Goal: Transaction & Acquisition: Download file/media

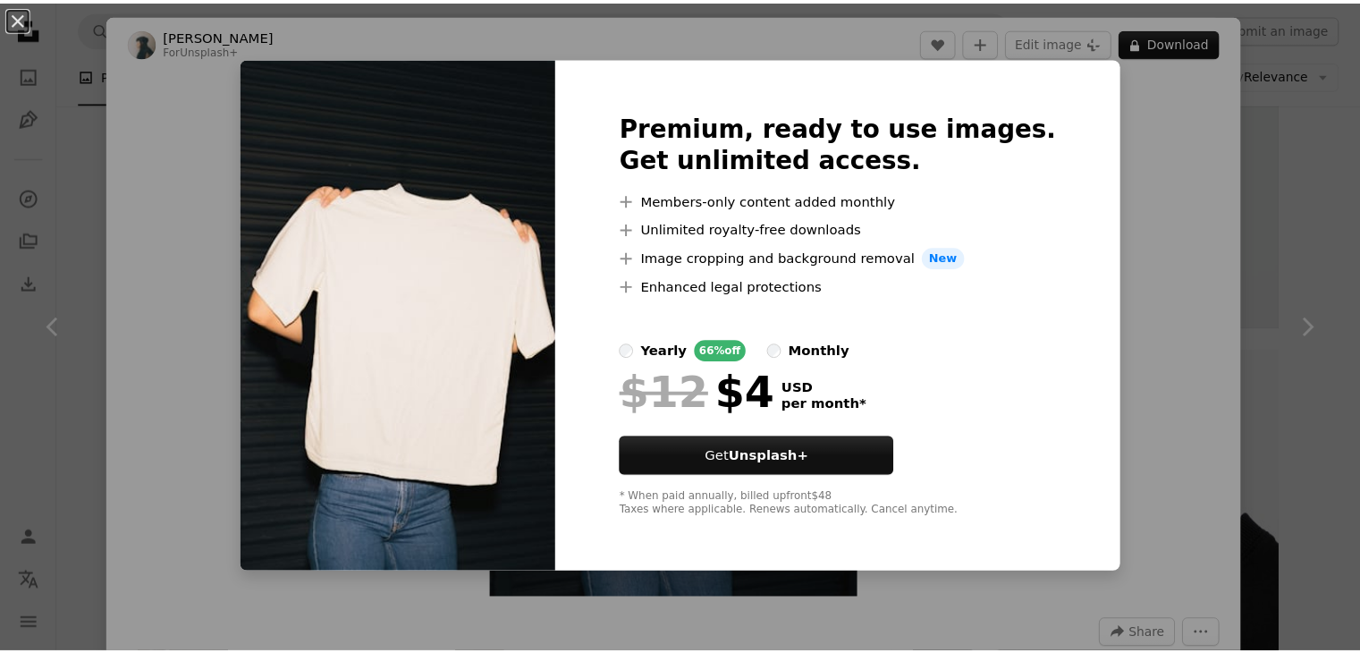
scroll to position [268, 0]
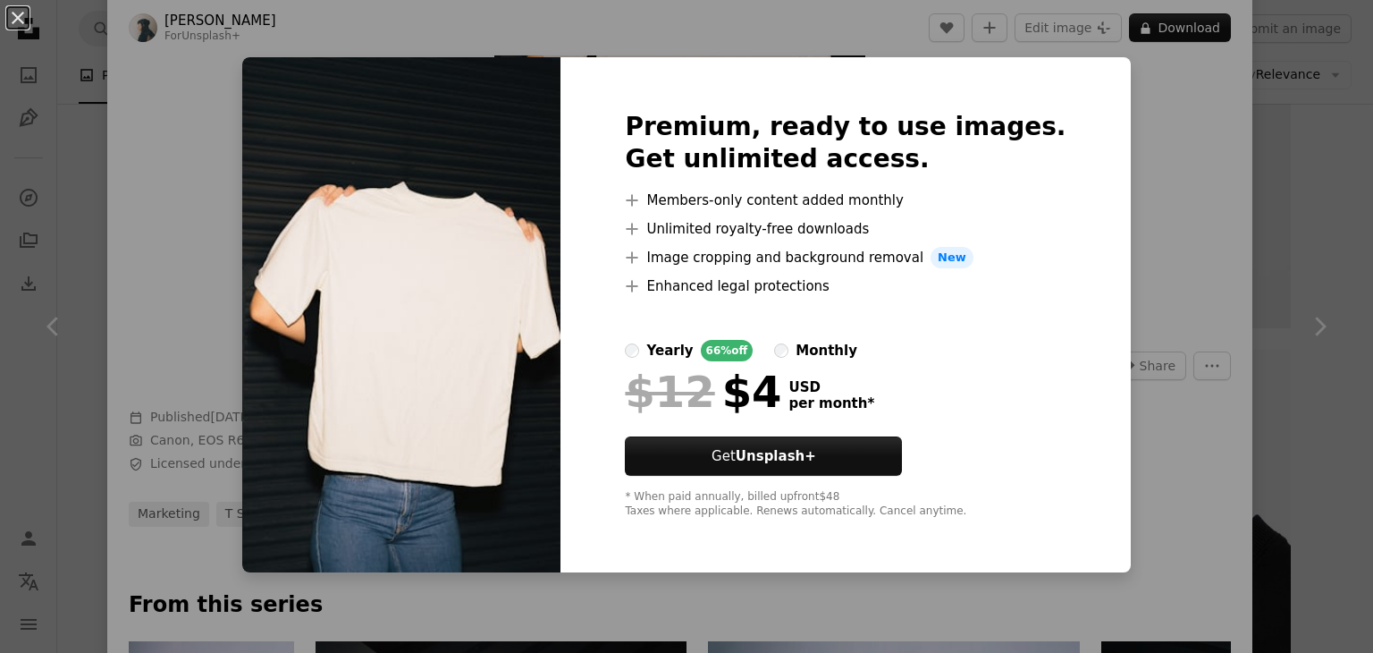
click at [1285, 34] on div "An X shape Premium, ready to use images. Get unlimited access. A plus sign Memb…" at bounding box center [686, 326] width 1373 height 653
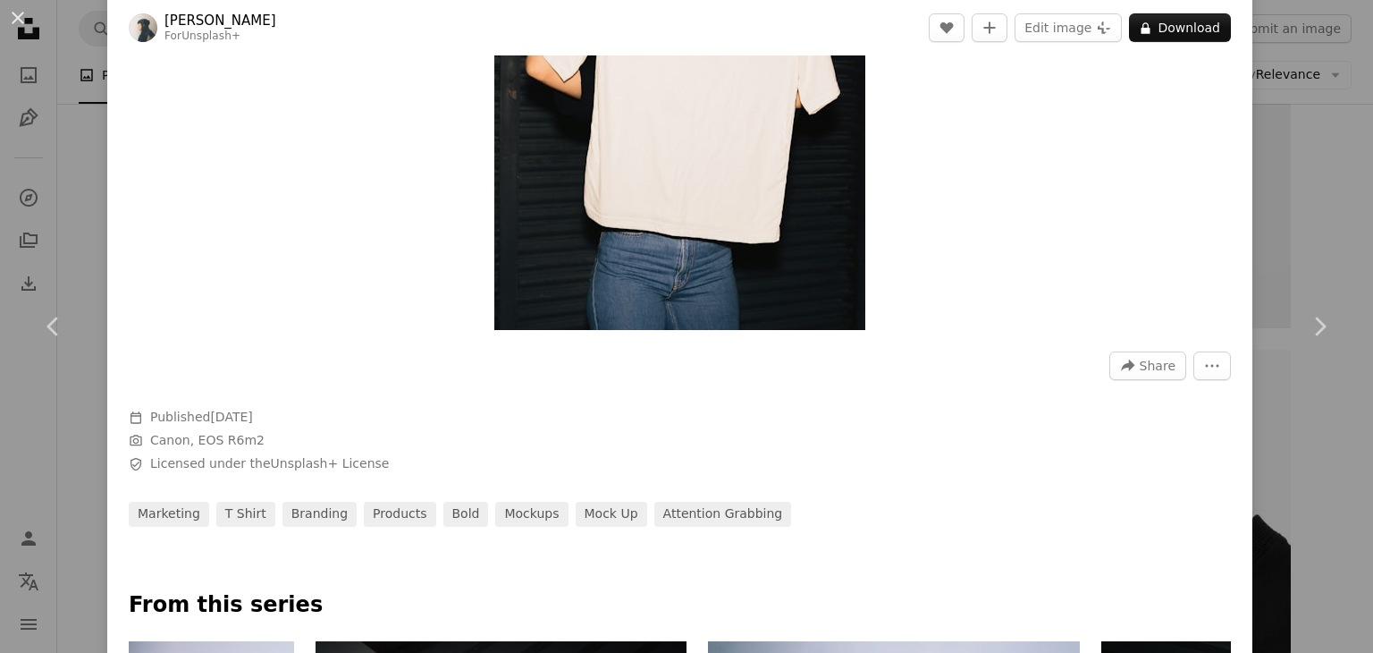
click at [1271, 33] on div "An X shape Chevron left Chevron right [PERSON_NAME] For Unsplash+ A heart A plu…" at bounding box center [686, 326] width 1373 height 653
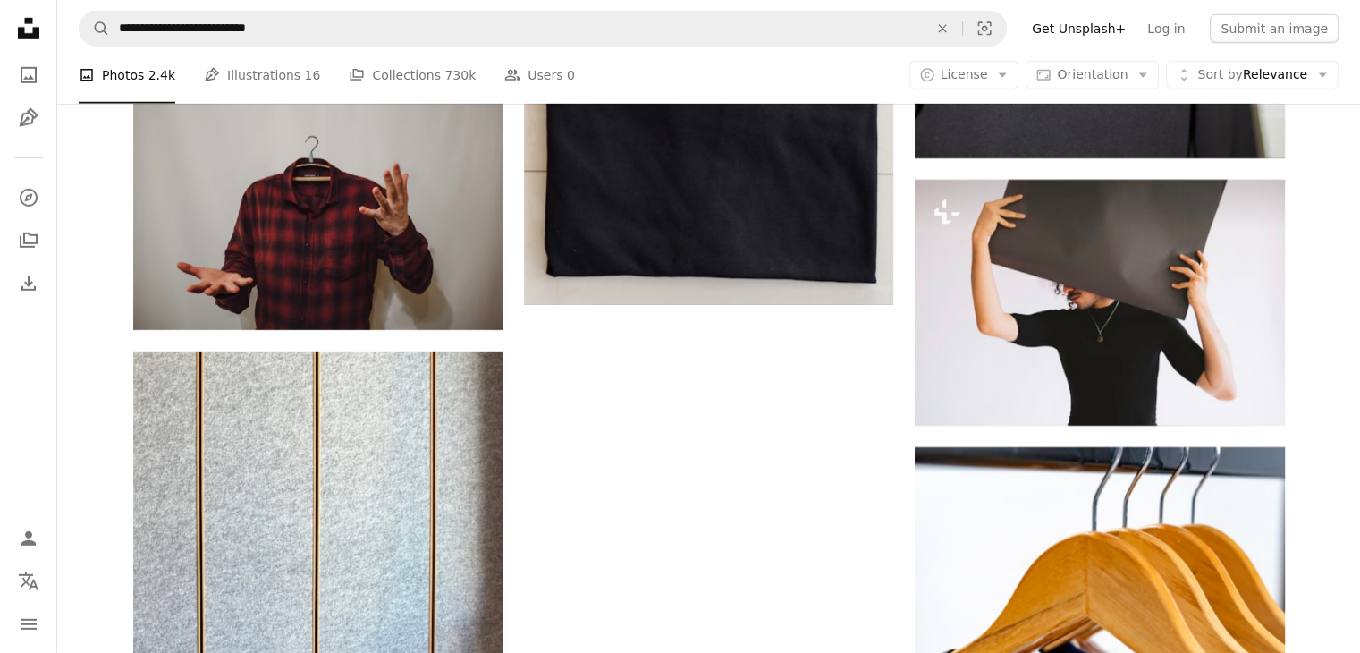
scroll to position [5672, 0]
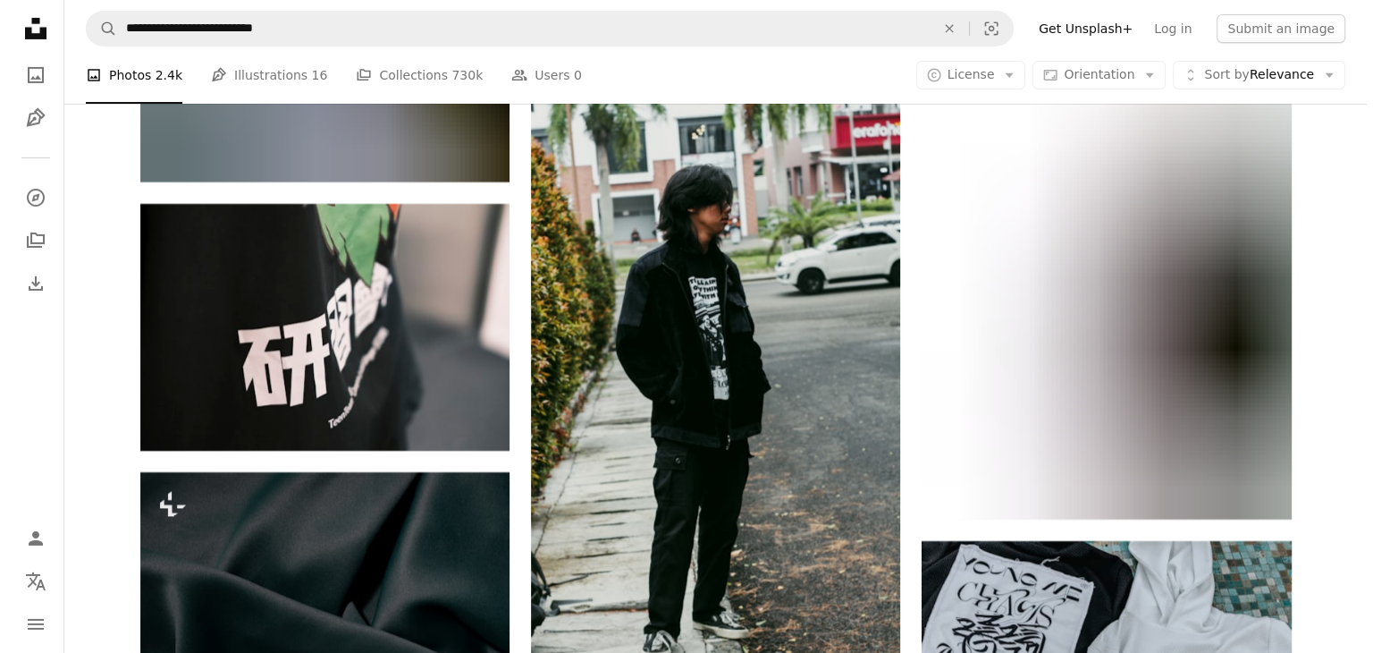
scroll to position [33388, 0]
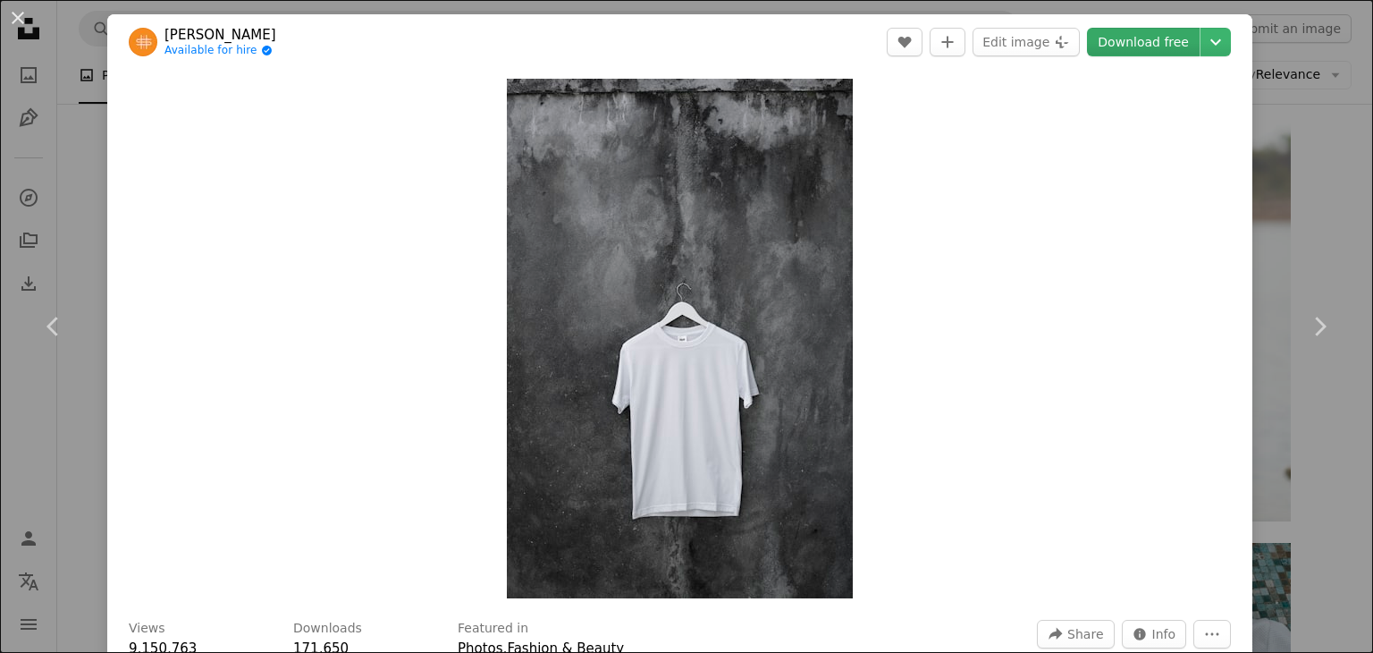
click at [1146, 30] on link "Download free" at bounding box center [1143, 42] width 113 height 29
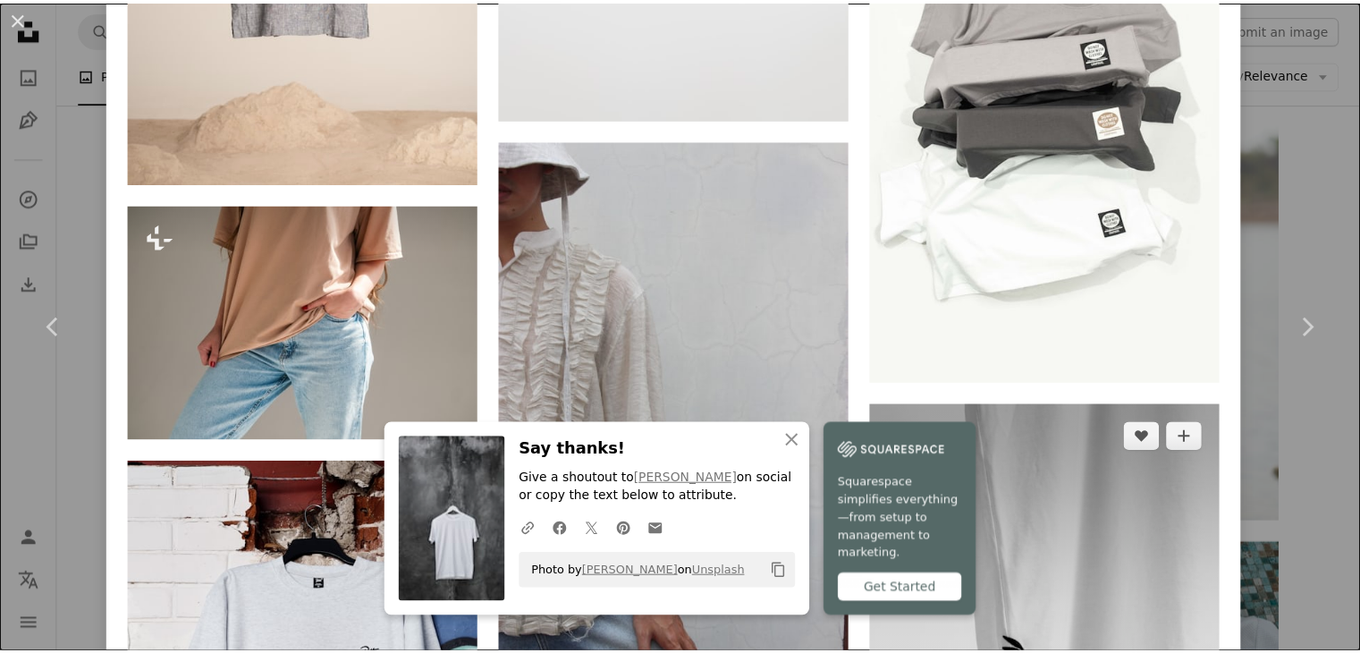
scroll to position [6228, 0]
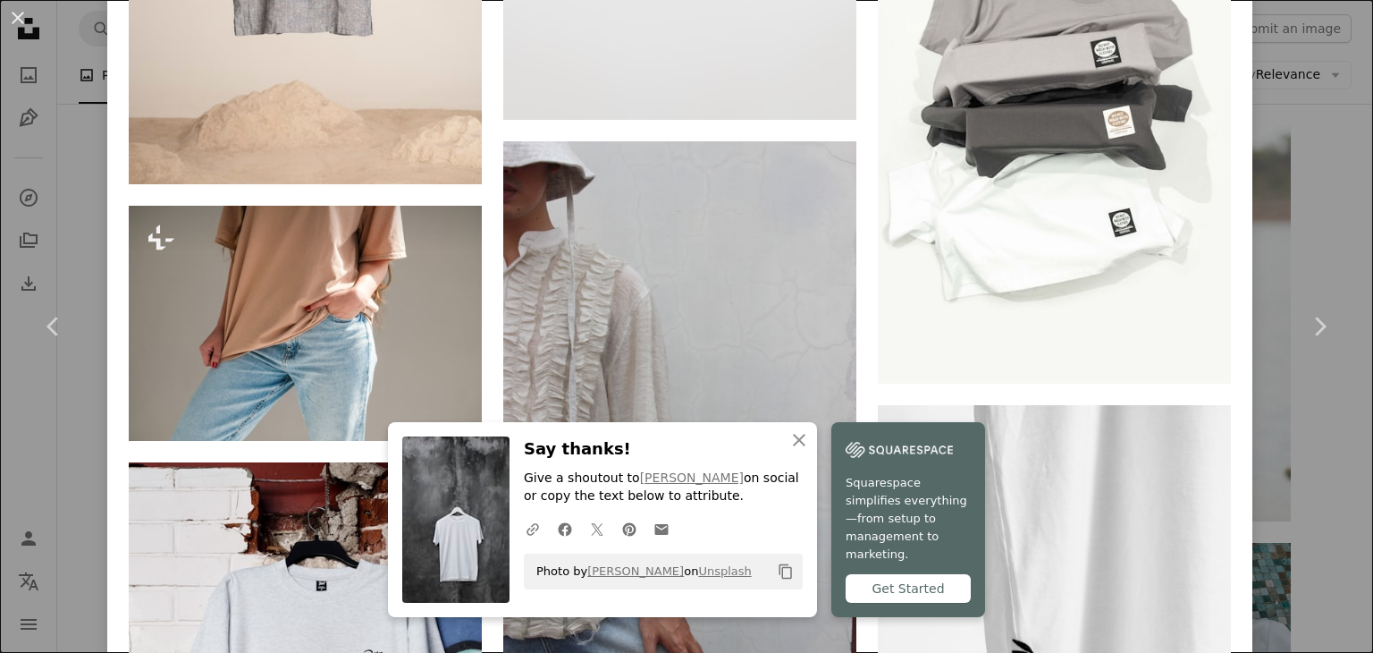
click at [1296, 61] on div "An X shape Chevron left Chevron right An X shape Close Say thanks! Give a shout…" at bounding box center [686, 326] width 1373 height 653
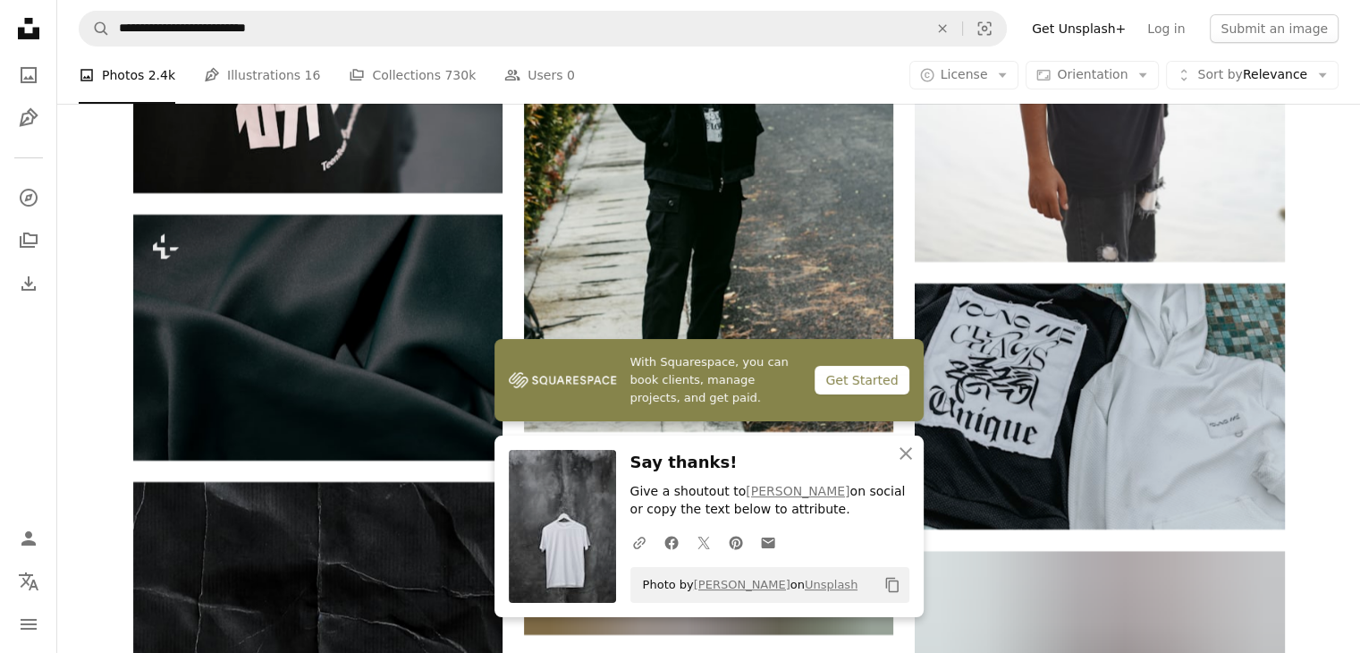
scroll to position [33835, 0]
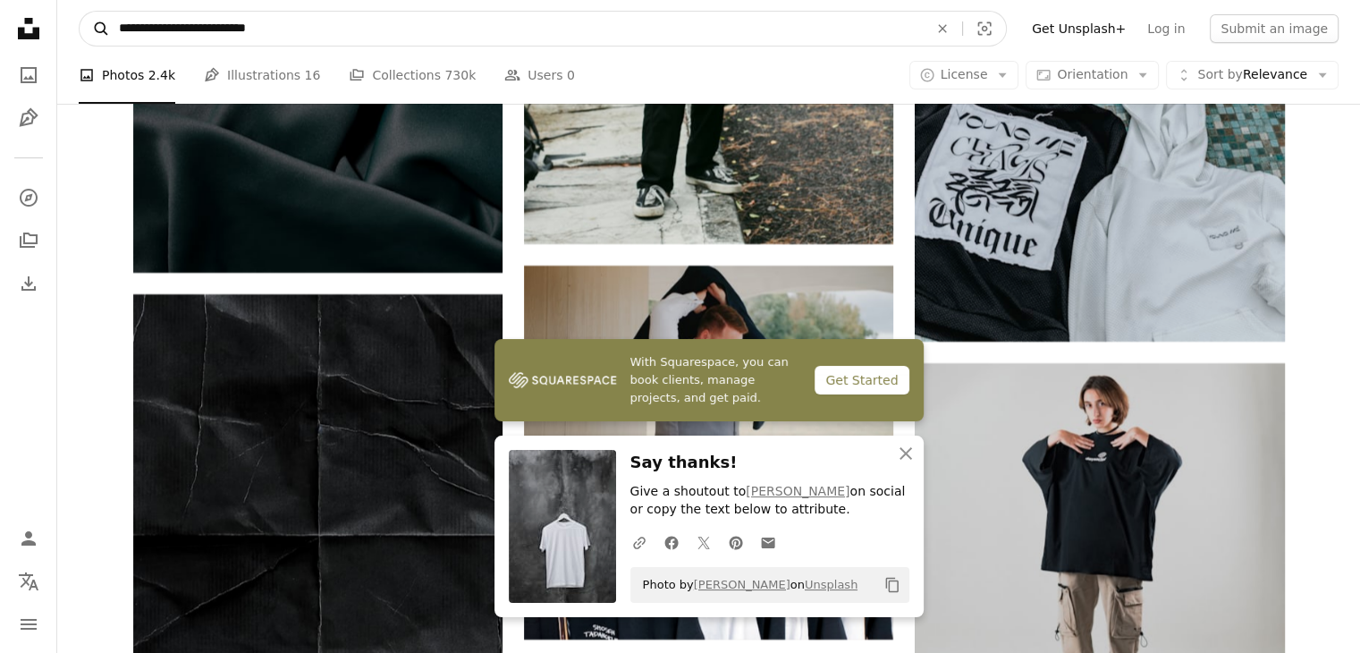
drag, startPoint x: 145, startPoint y: 31, endPoint x: 107, endPoint y: 37, distance: 37.9
click at [107, 37] on form "**********" at bounding box center [543, 29] width 928 height 36
type input "**********"
click at [80, 12] on button "A magnifying glass" at bounding box center [95, 29] width 30 height 34
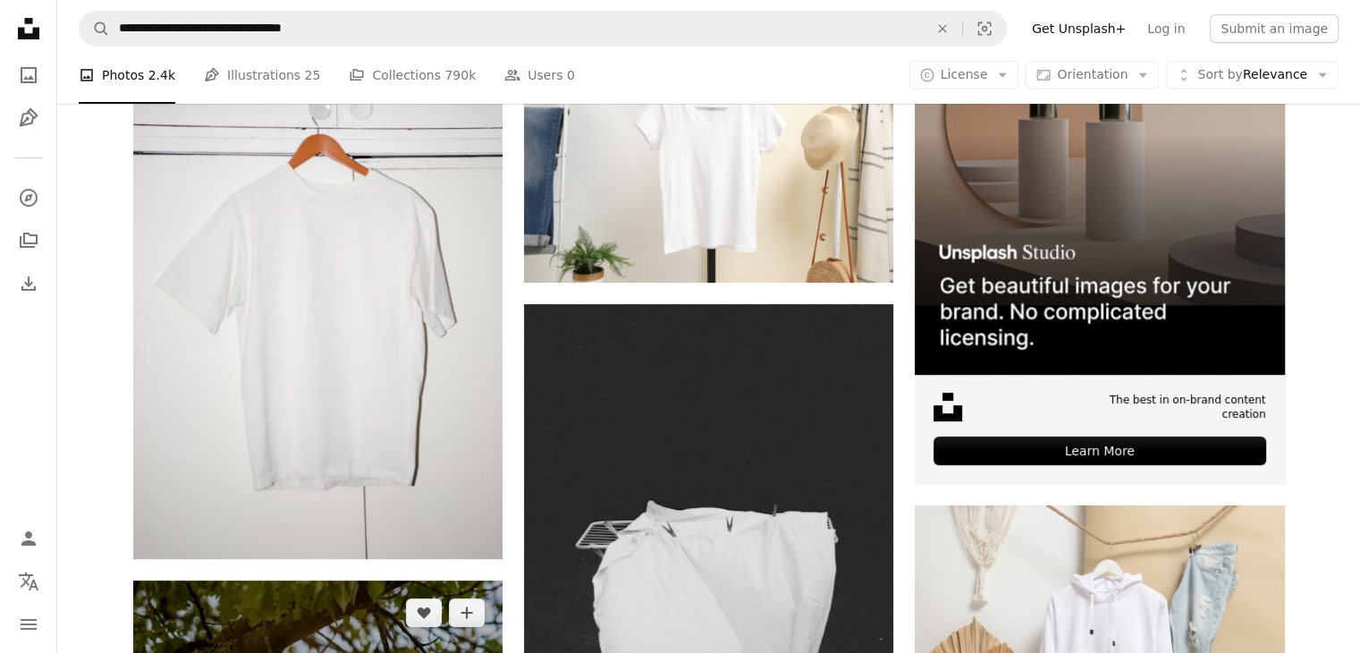
scroll to position [268, 0]
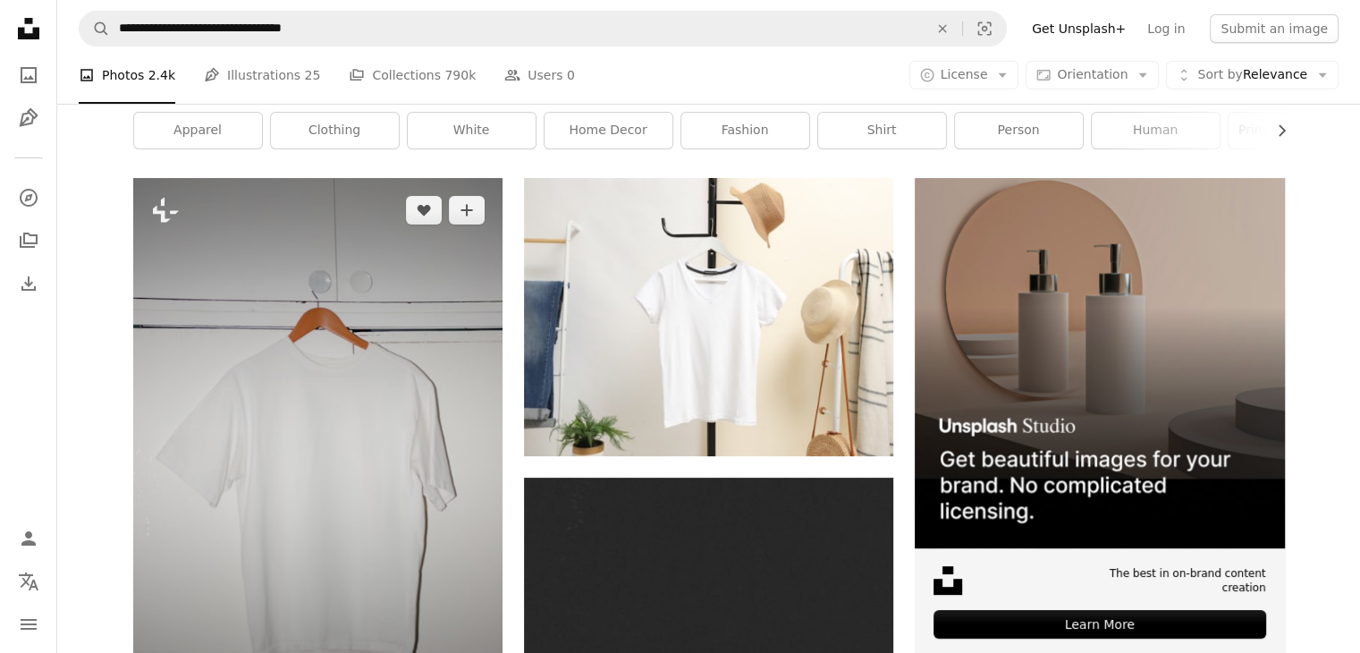
click at [326, 294] on img at bounding box center [317, 455] width 369 height 554
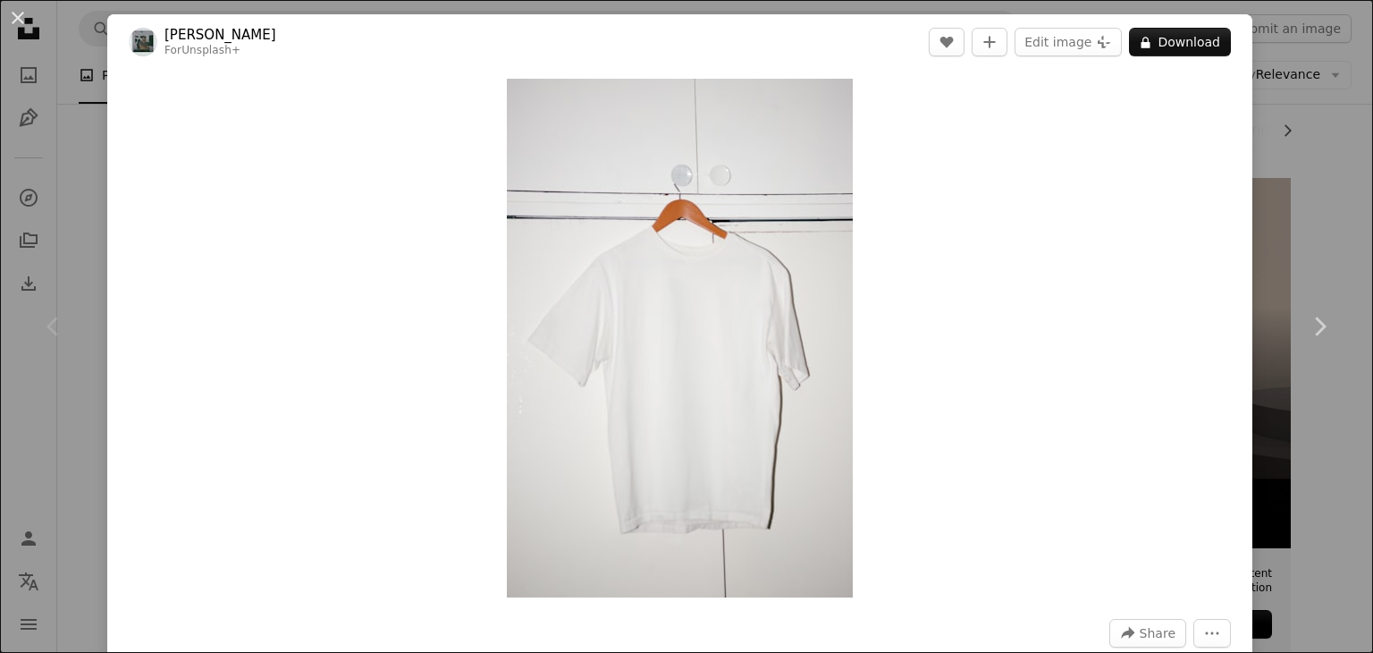
click at [1316, 83] on div "An X shape Chevron left Chevron right [PERSON_NAME] For Unsplash+ A heart A plu…" at bounding box center [686, 326] width 1373 height 653
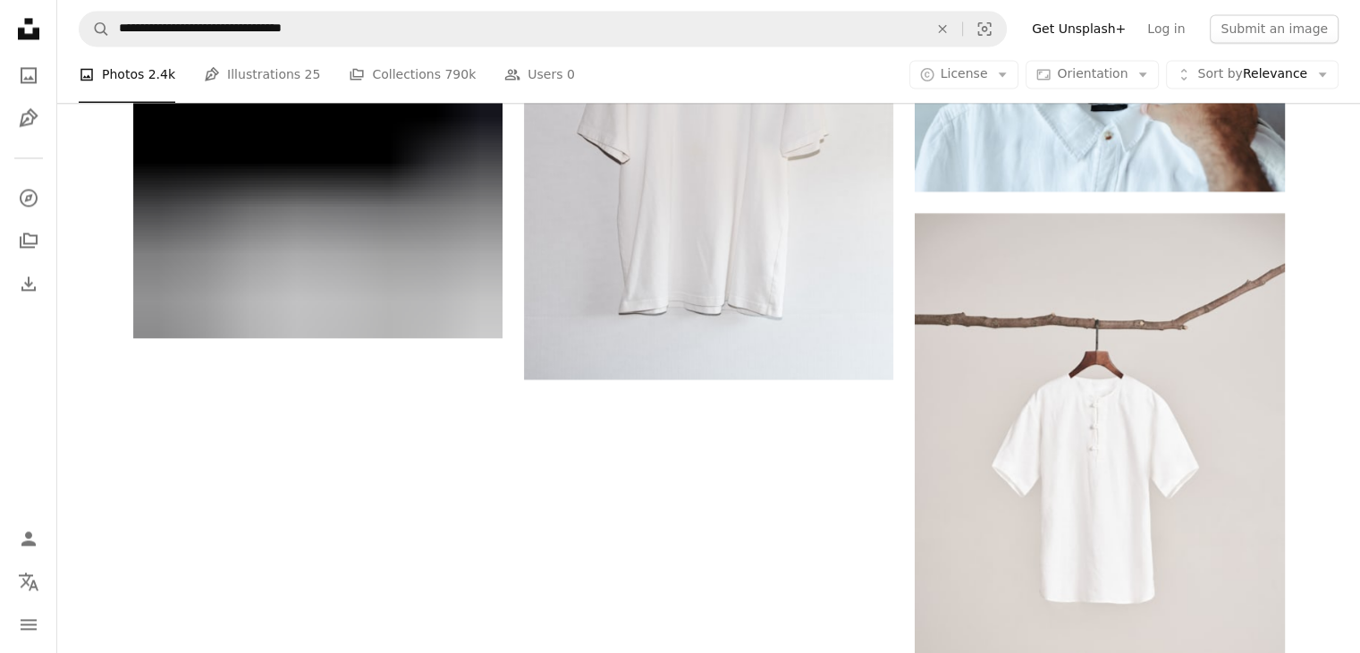
scroll to position [3129, 0]
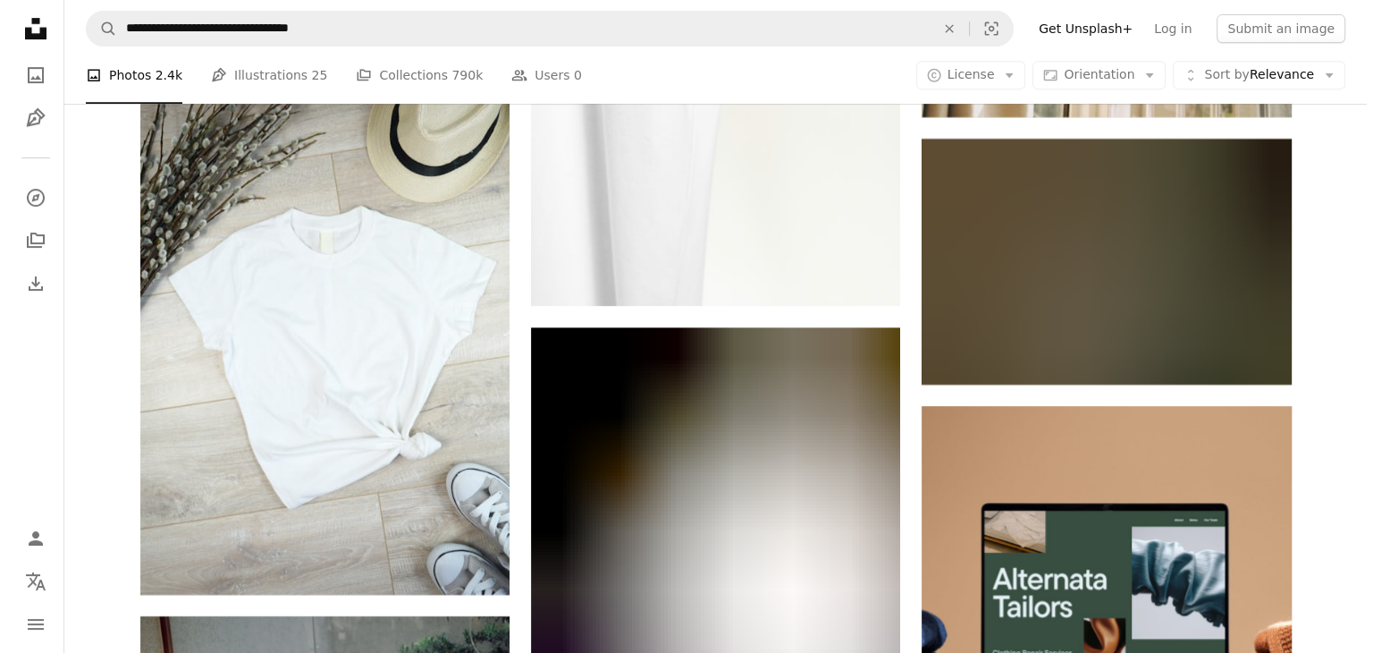
scroll to position [7689, 0]
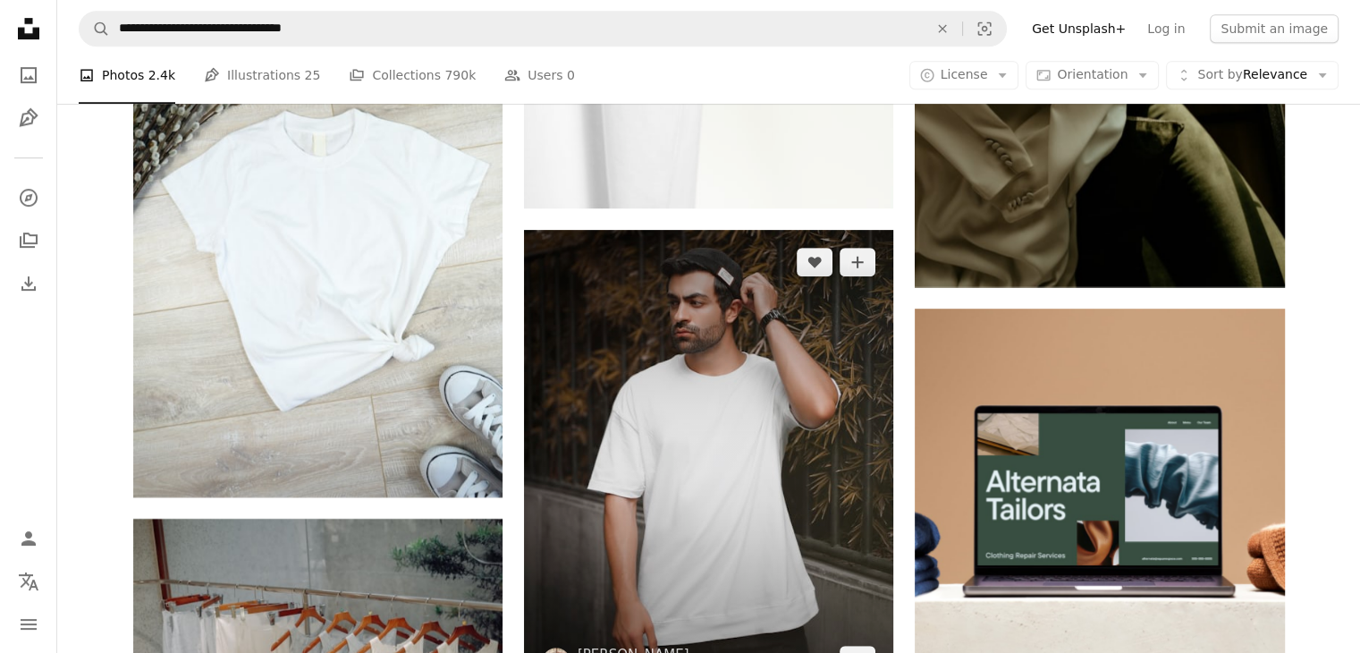
click at [630, 302] on img at bounding box center [708, 461] width 369 height 462
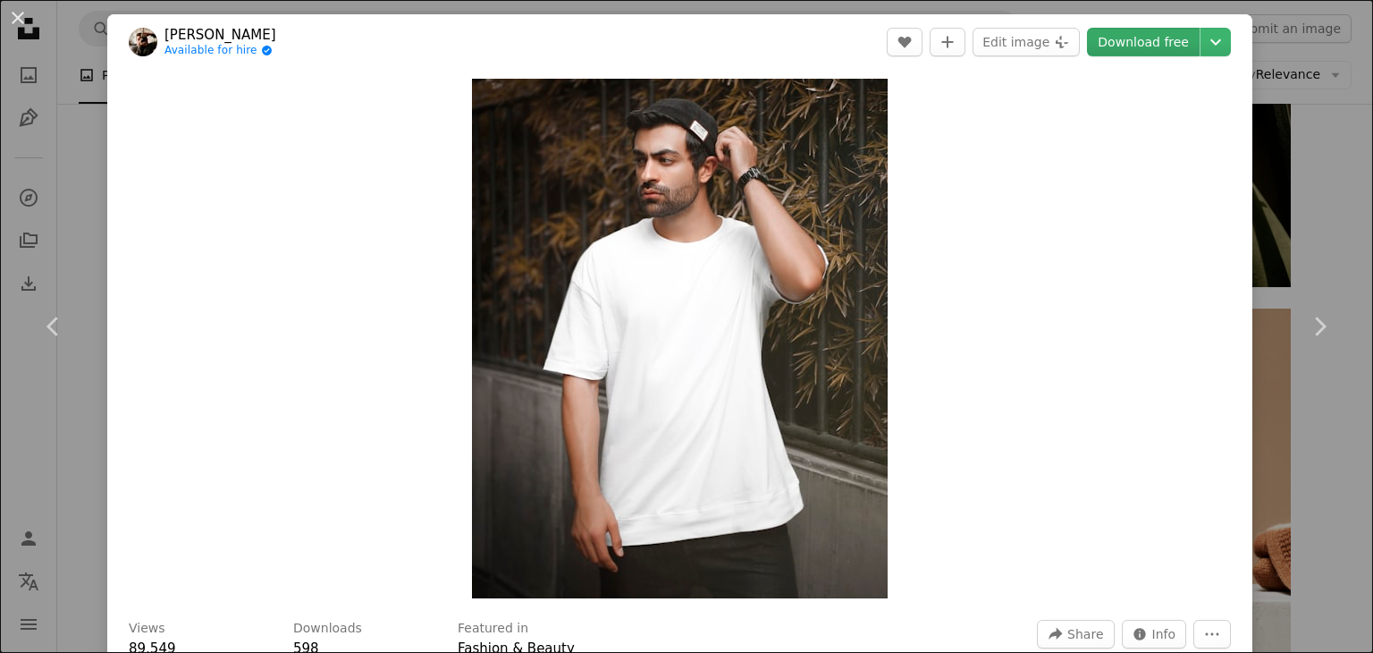
click at [1129, 40] on link "Download free" at bounding box center [1143, 42] width 113 height 29
